Goal: Download file/media

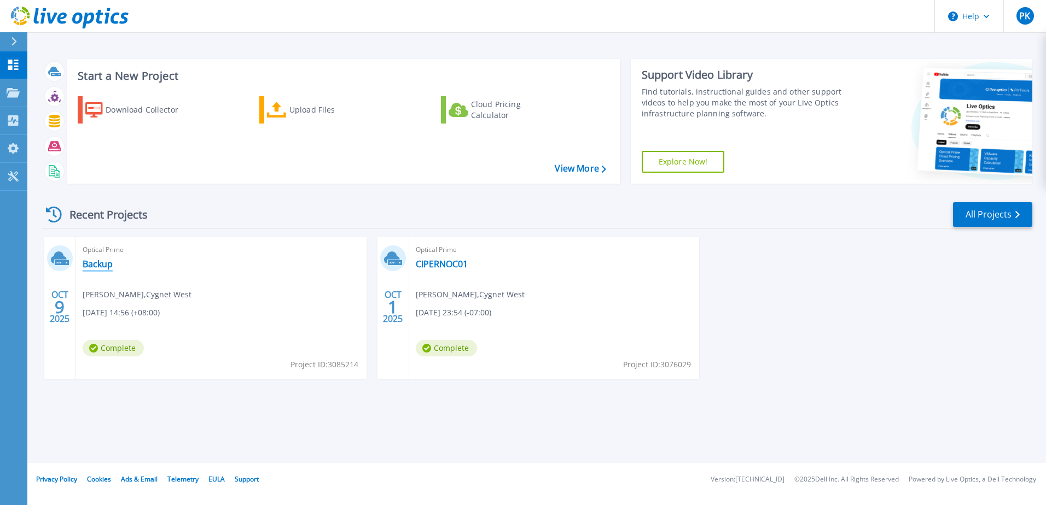
click at [100, 263] on link "Backup" at bounding box center [98, 264] width 30 height 11
click at [103, 268] on link "Backup" at bounding box center [98, 264] width 30 height 11
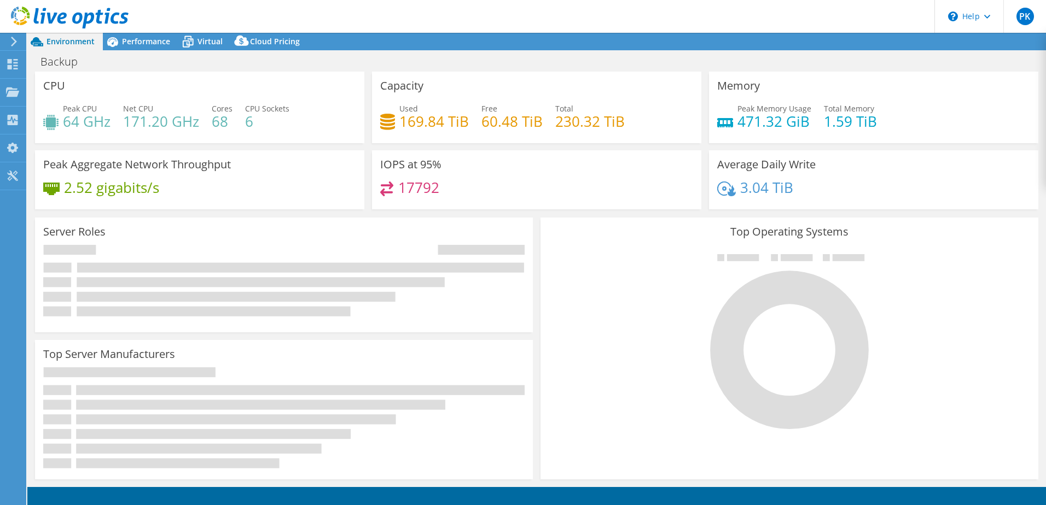
select select "USD"
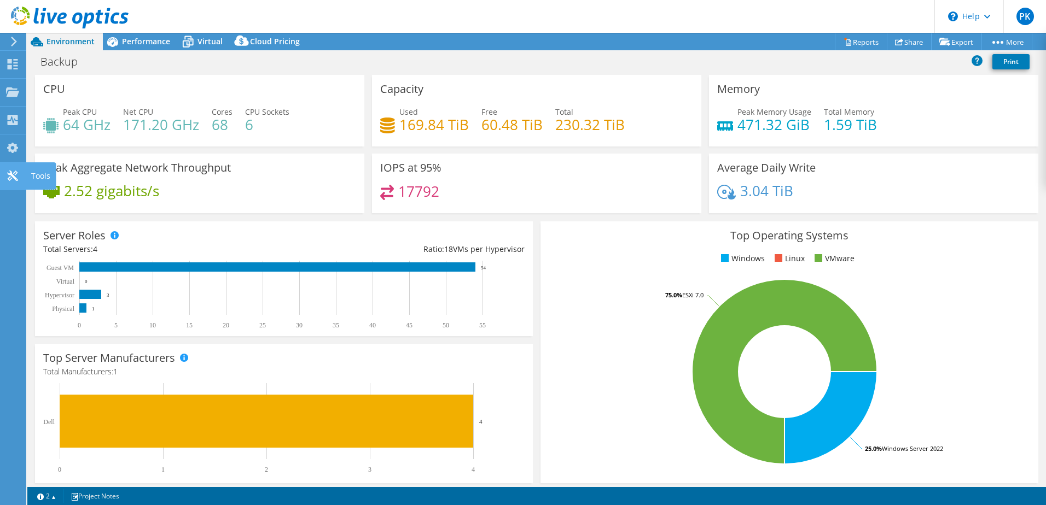
click at [14, 177] on use at bounding box center [12, 176] width 10 height 10
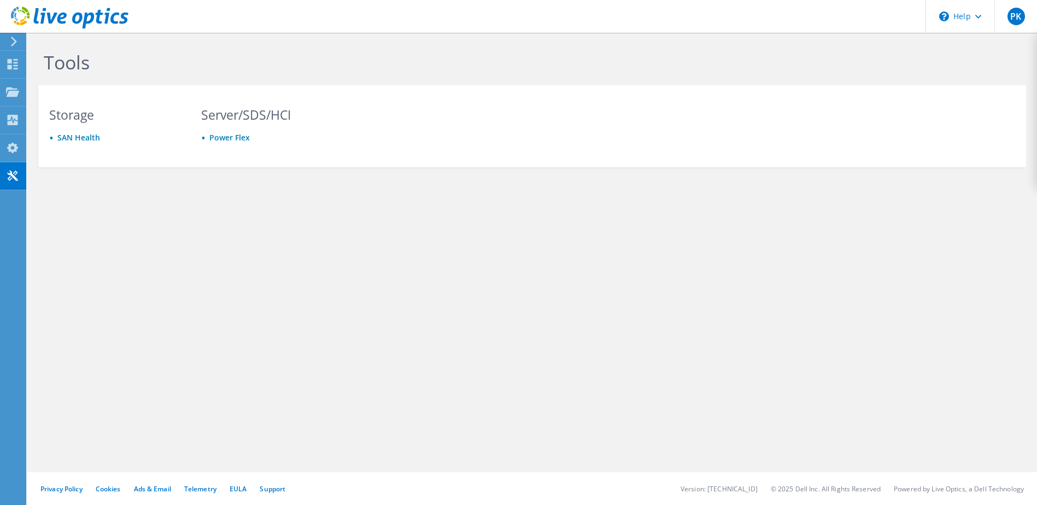
click at [13, 43] on icon at bounding box center [14, 42] width 8 height 10
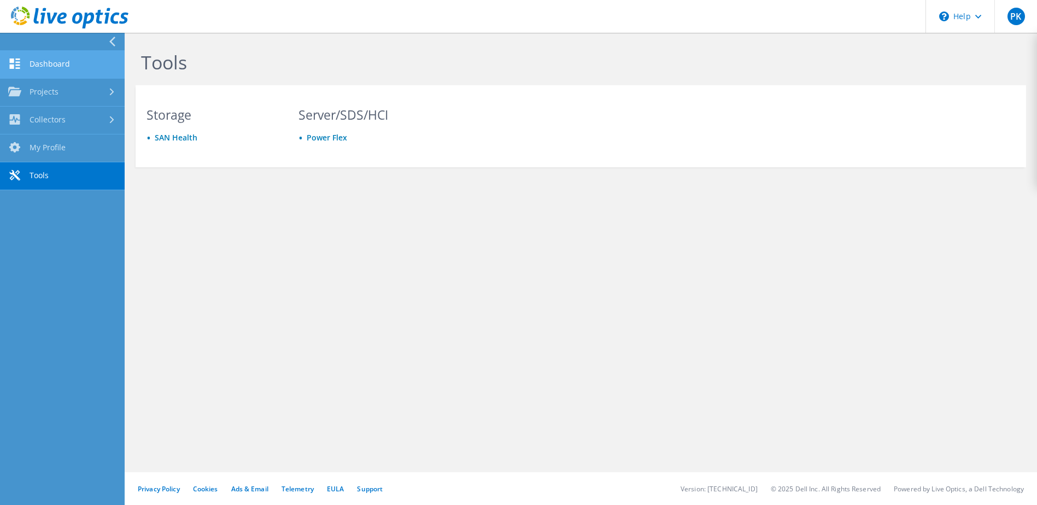
click at [18, 63] on icon at bounding box center [14, 64] width 13 height 10
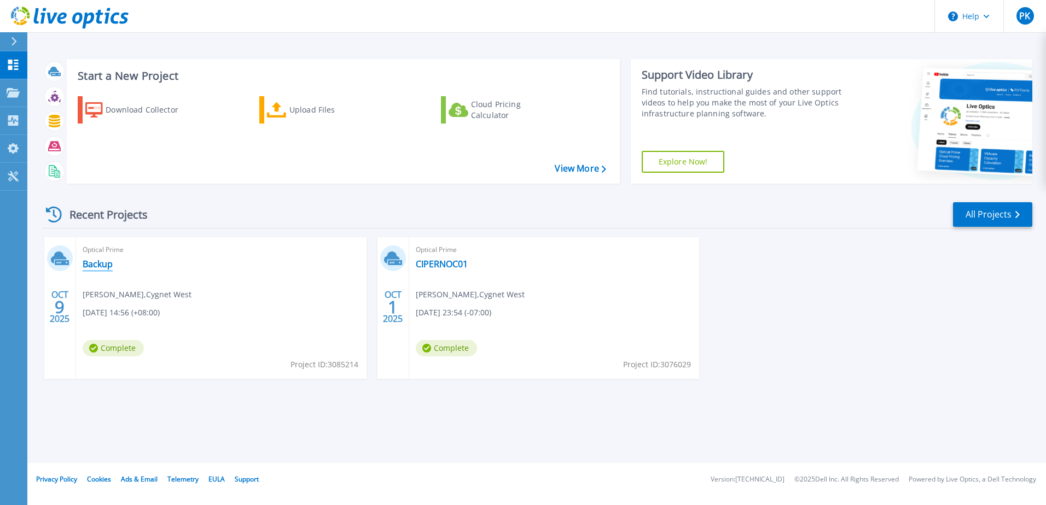
drag, startPoint x: 94, startPoint y: 267, endPoint x: 101, endPoint y: 271, distance: 8.6
click at [92, 267] on link "Backup" at bounding box center [98, 264] width 30 height 11
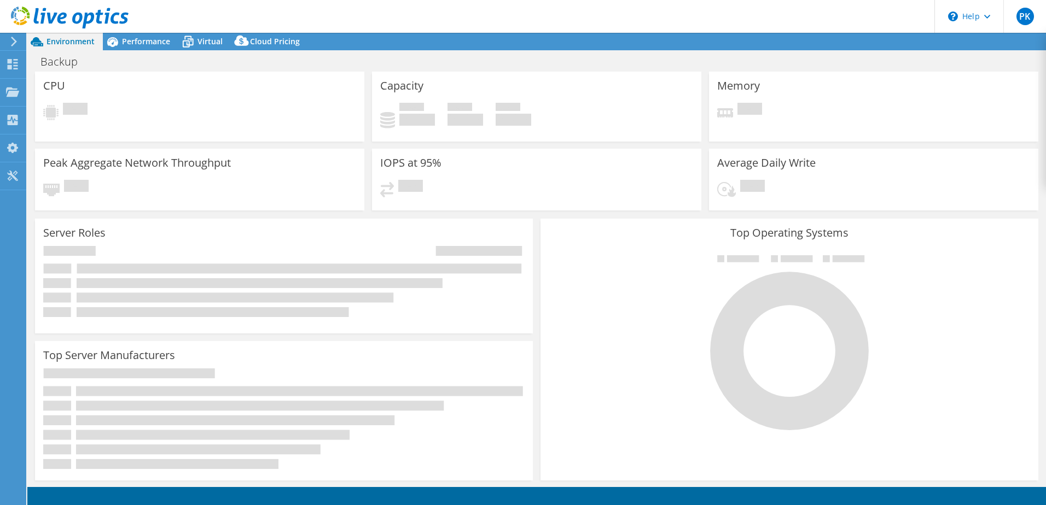
select select "USD"
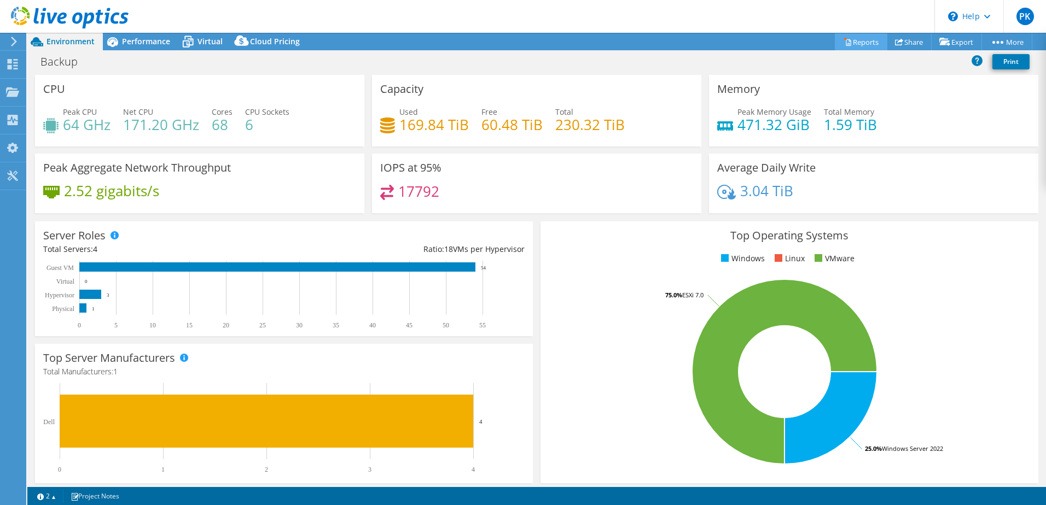
click at [849, 42] on link "Reports" at bounding box center [861, 41] width 53 height 17
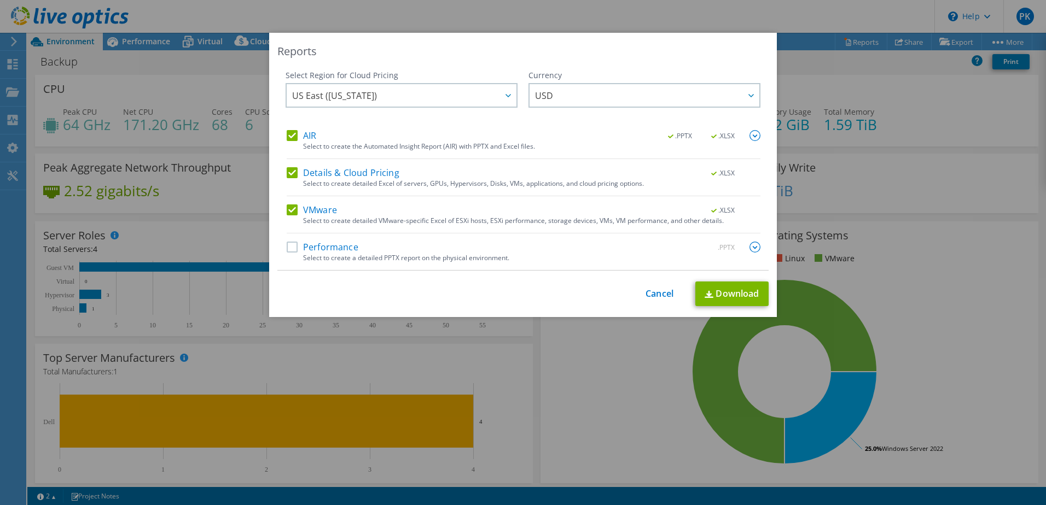
click at [338, 249] on label "Performance" at bounding box center [323, 247] width 72 height 11
click at [0, 0] on input "Performance" at bounding box center [0, 0] width 0 height 0
click at [465, 94] on span "US East ([US_STATE])" at bounding box center [404, 95] width 224 height 22
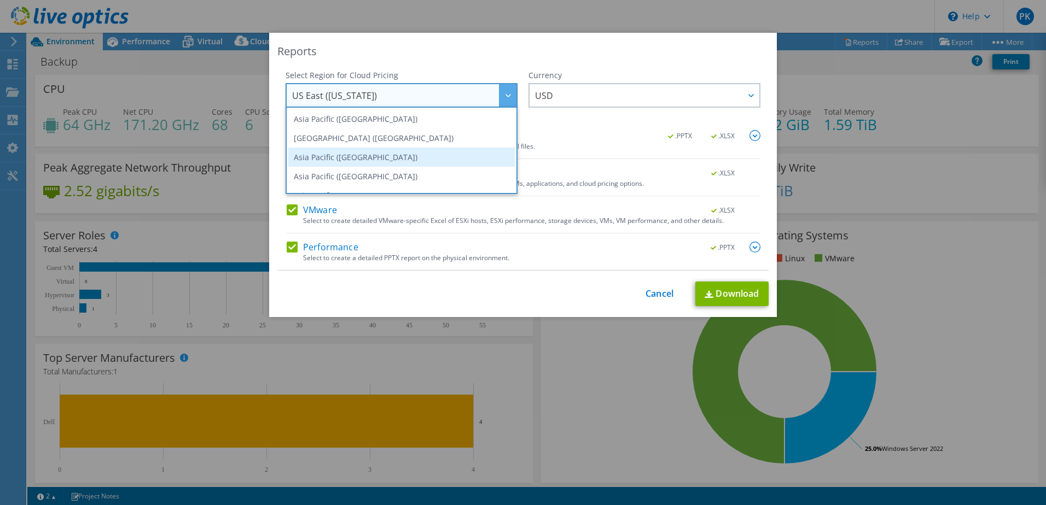
scroll to position [55, 0]
drag, startPoint x: 396, startPoint y: 161, endPoint x: 616, endPoint y: 111, distance: 226.1
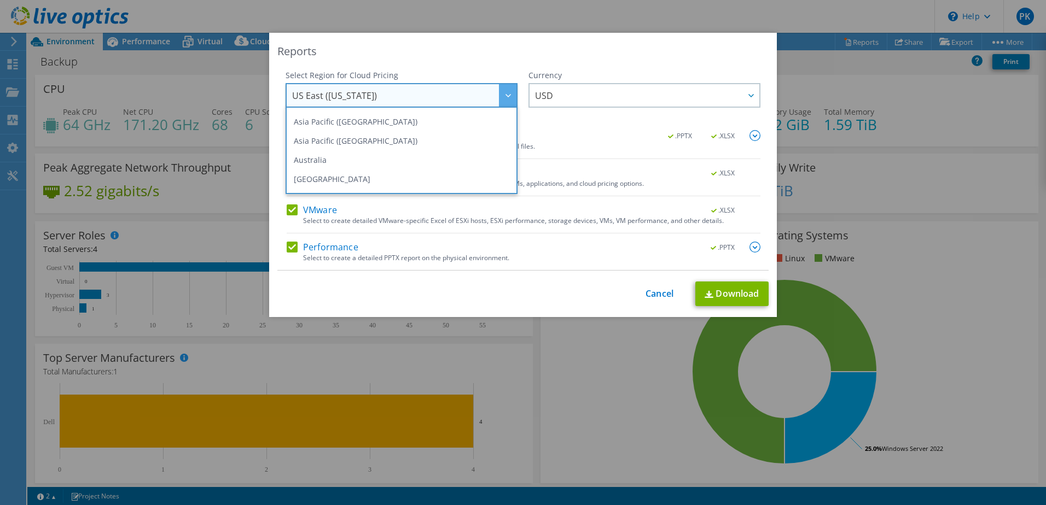
click at [396, 162] on li "Australia" at bounding box center [401, 159] width 226 height 19
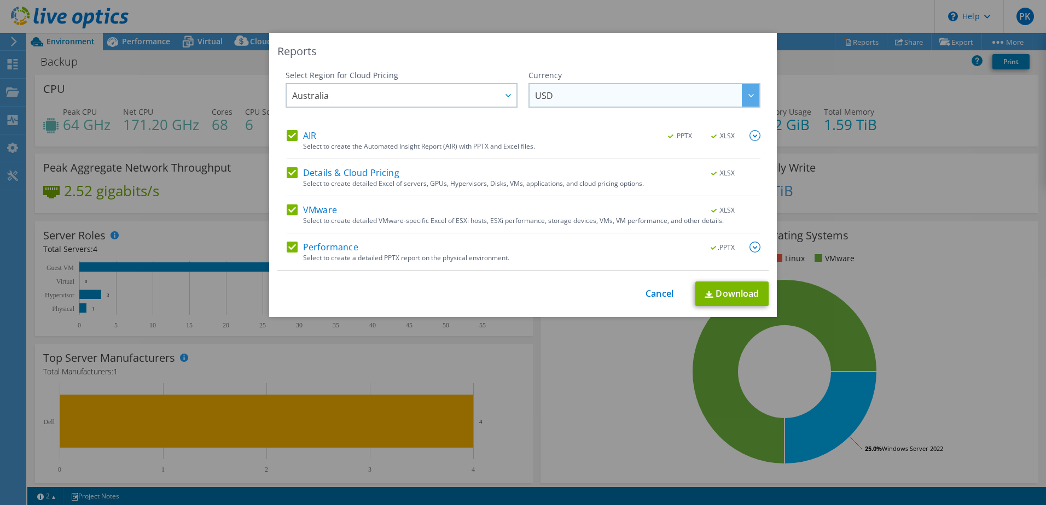
click at [636, 97] on span "USD" at bounding box center [647, 95] width 224 height 22
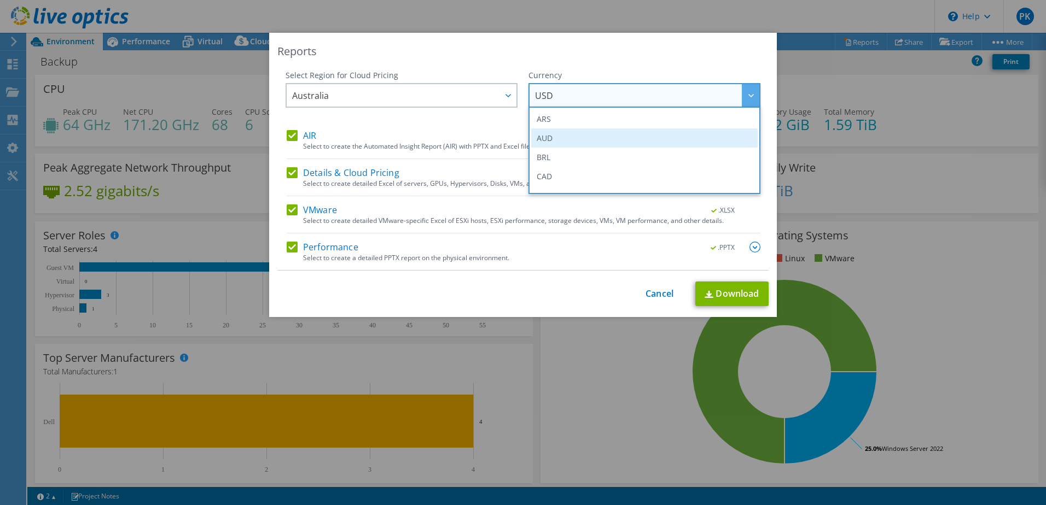
click at [570, 139] on li "AUD" at bounding box center [644, 138] width 226 height 19
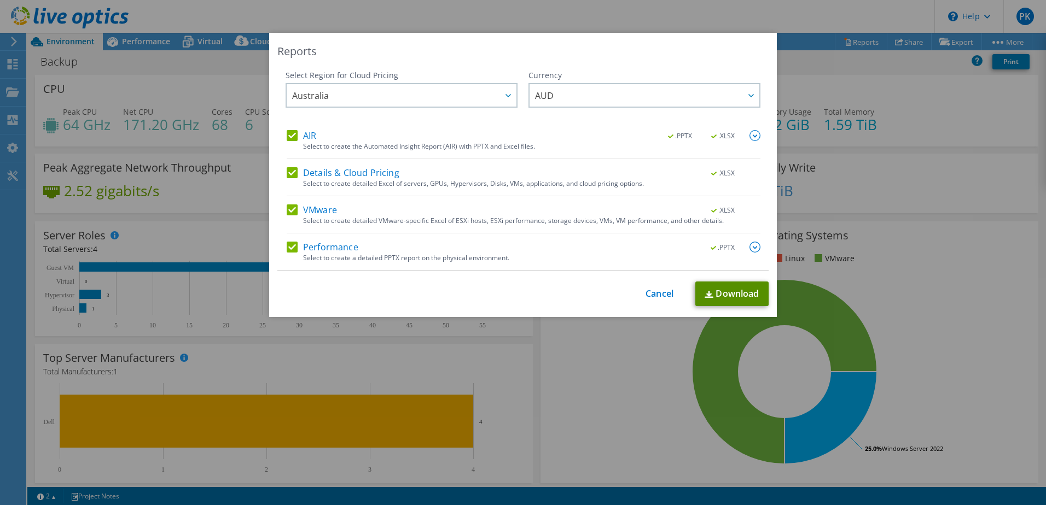
click at [714, 291] on link "Download" at bounding box center [731, 294] width 73 height 25
click at [732, 301] on link "Download" at bounding box center [731, 294] width 73 height 25
drag, startPoint x: 550, startPoint y: 311, endPoint x: 570, endPoint y: 305, distance: 21.0
click at [550, 311] on div "Reports Select Region for Cloud Pricing Asia Pacific ([GEOGRAPHIC_DATA]) [GEOGR…" at bounding box center [523, 175] width 508 height 284
click at [660, 291] on link "Cancel" at bounding box center [659, 294] width 28 height 10
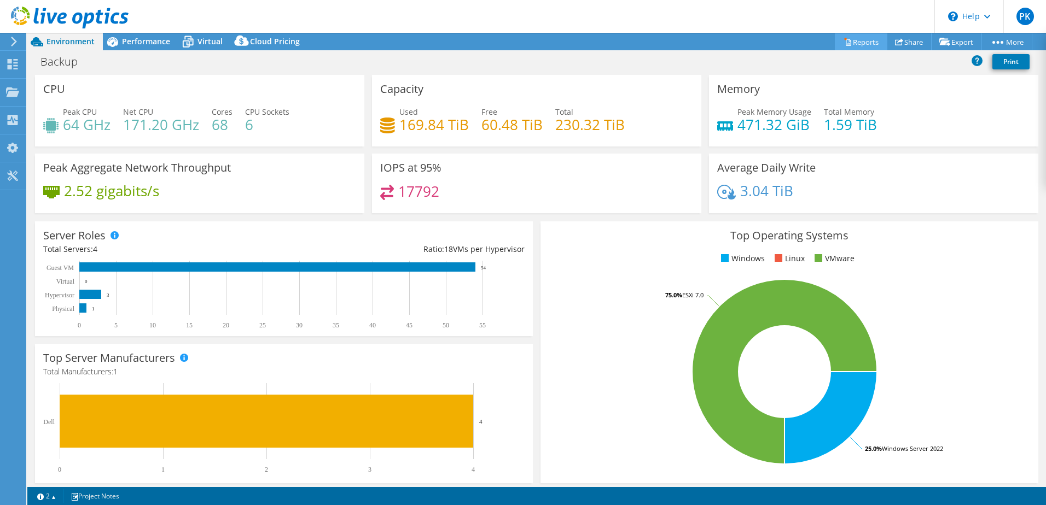
click at [851, 41] on link "Reports" at bounding box center [861, 41] width 53 height 17
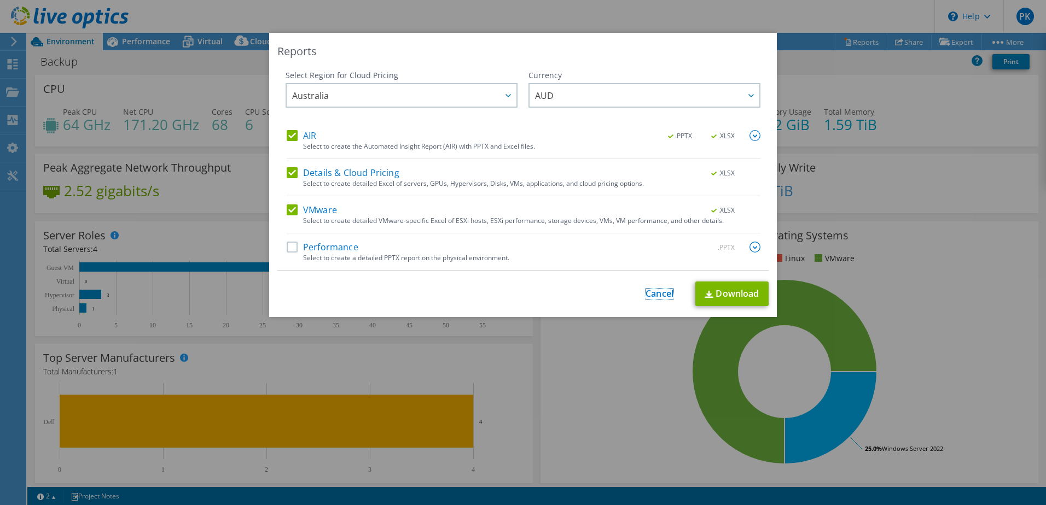
drag, startPoint x: 646, startPoint y: 293, endPoint x: 651, endPoint y: 294, distance: 5.6
click at [646, 293] on link "Cancel" at bounding box center [659, 294] width 28 height 10
